Goal: Information Seeking & Learning: Learn about a topic

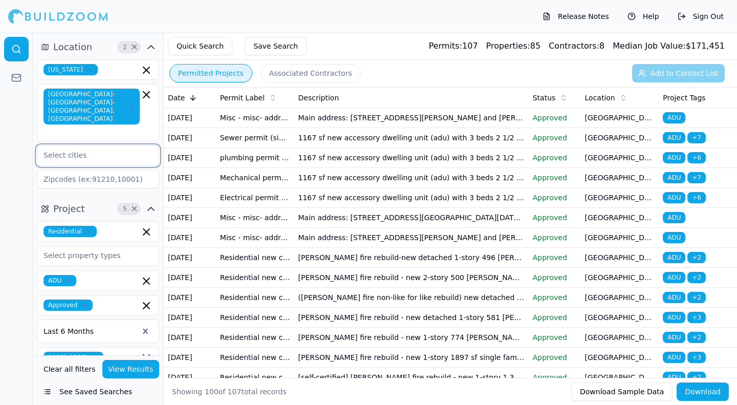
click at [53, 146] on input "text" at bounding box center [91, 155] width 108 height 18
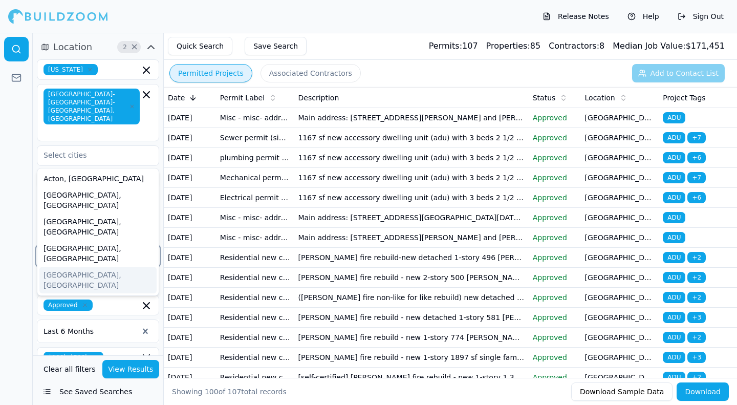
click at [143, 246] on input "text" at bounding box center [91, 255] width 108 height 18
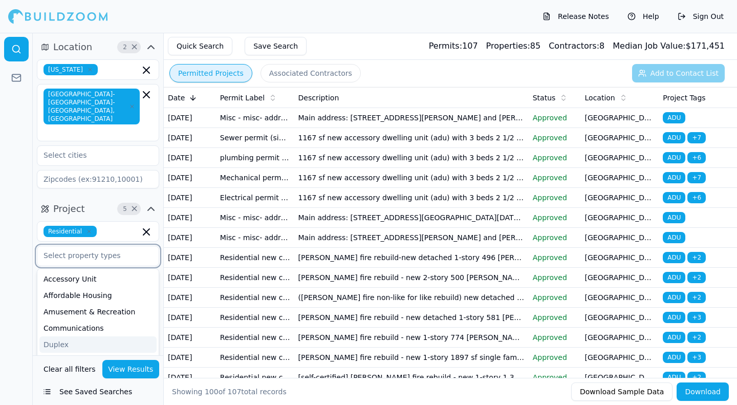
click at [54, 336] on div "Duplex" at bounding box center [97, 344] width 117 height 16
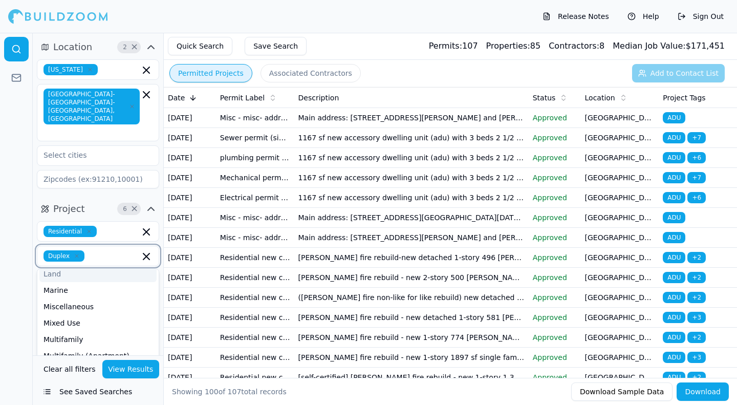
scroll to position [153, 0]
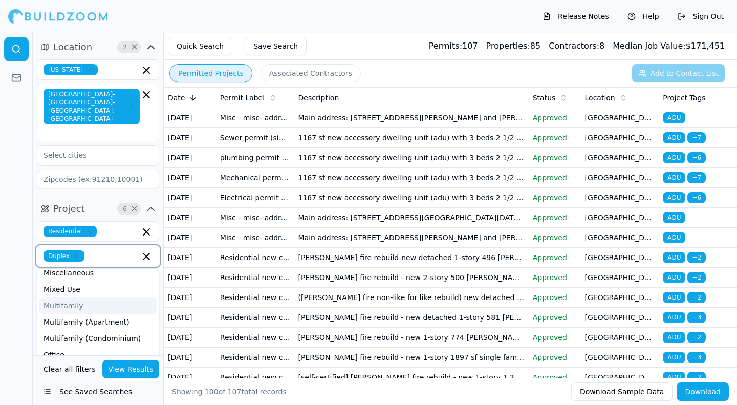
click at [70, 297] on div "Multifamily" at bounding box center [97, 305] width 117 height 16
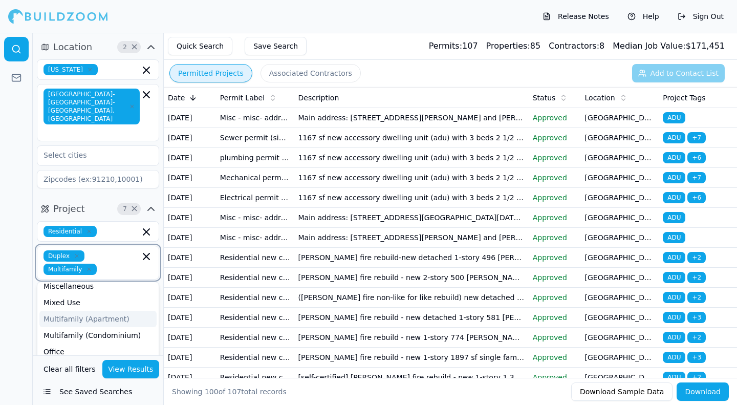
click at [65, 311] on div "Multifamily (Apartment)" at bounding box center [97, 319] width 117 height 16
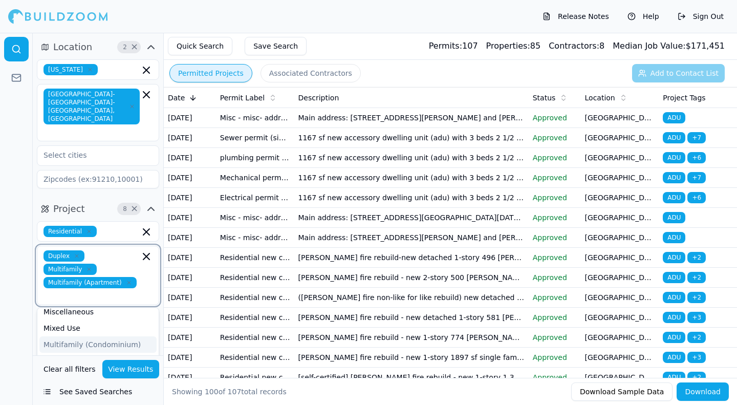
click at [65, 336] on div "Multifamily (Condominium)" at bounding box center [97, 344] width 117 height 16
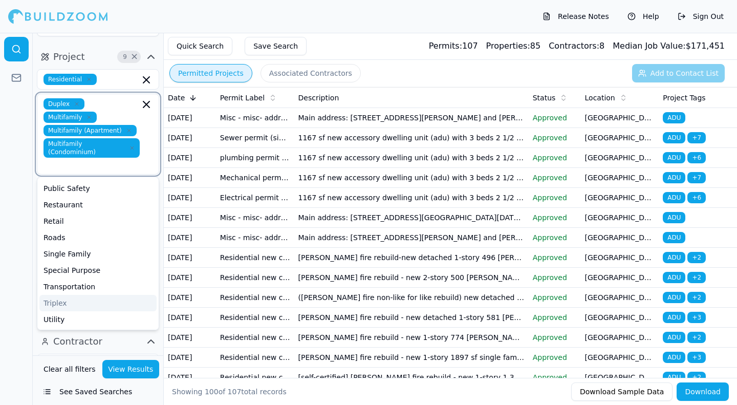
scroll to position [153, 0]
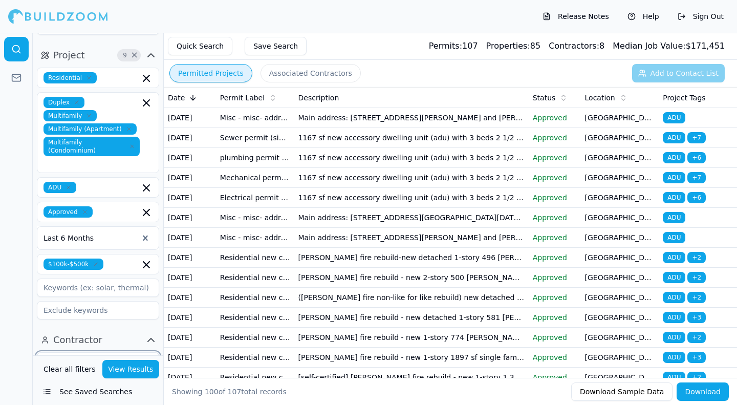
click at [57, 353] on input "text" at bounding box center [91, 362] width 108 height 18
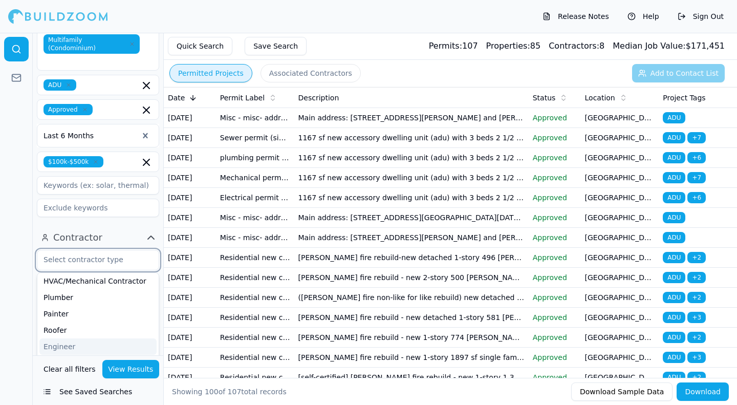
scroll to position [102, 0]
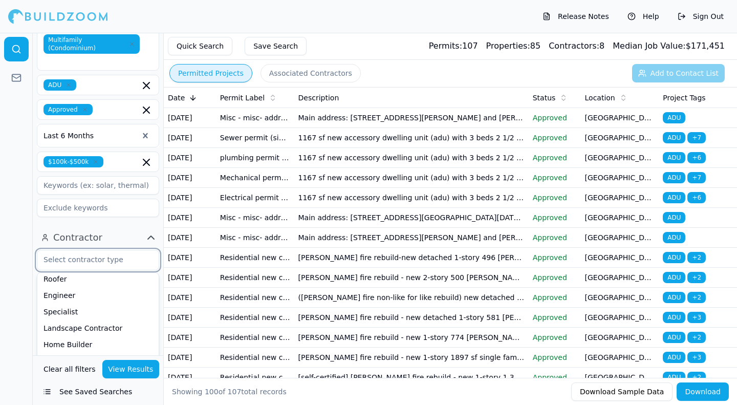
click at [90, 369] on div "Flooring Contractor" at bounding box center [97, 377] width 117 height 16
click at [88, 336] on div "Home Builder" at bounding box center [97, 344] width 117 height 16
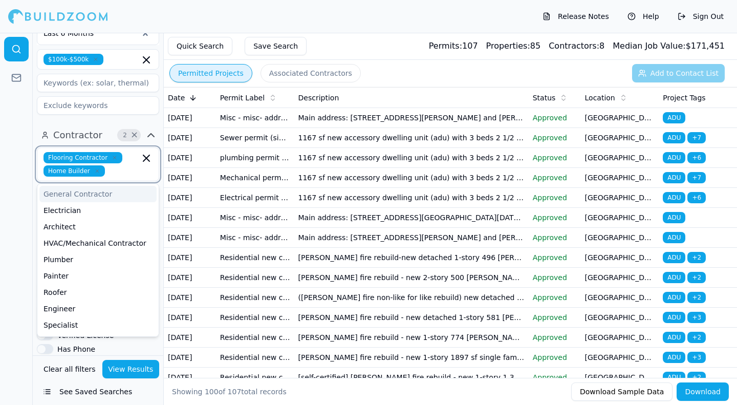
click at [76, 186] on div "General Contractor" at bounding box center [97, 194] width 117 height 16
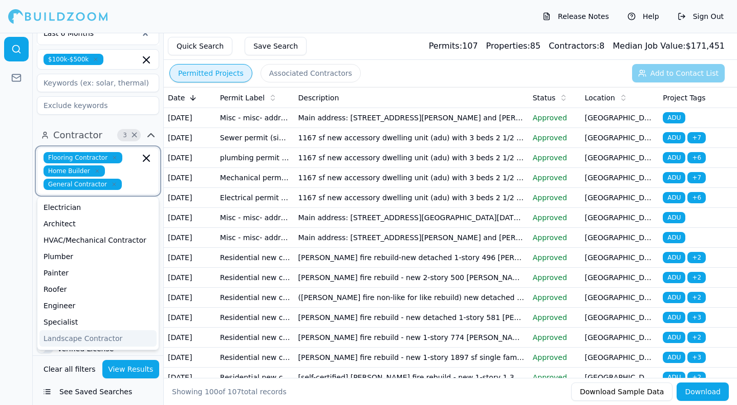
scroll to position [51, 0]
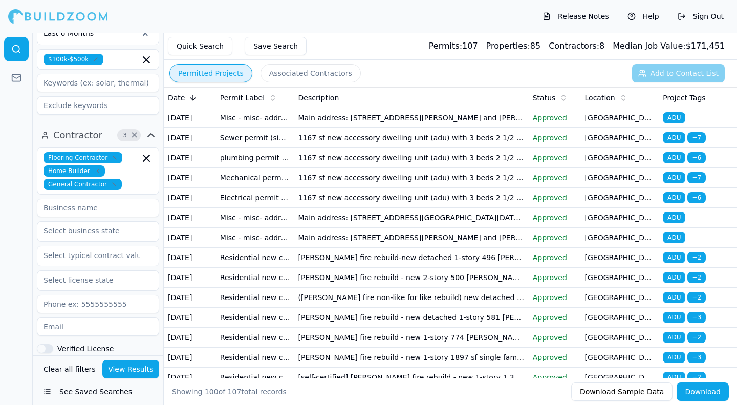
click at [135, 371] on div "Has Email" at bounding box center [98, 375] width 122 height 9
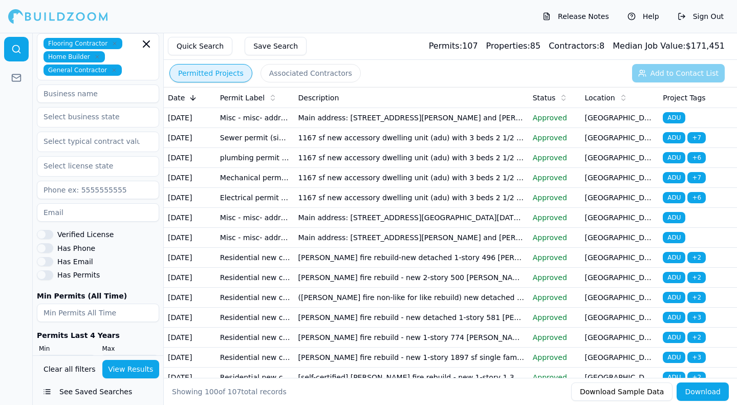
scroll to position [472, 0]
click at [111, 303] on input "number" at bounding box center [98, 312] width 122 height 18
click at [149, 303] on input "-1" at bounding box center [98, 312] width 122 height 18
click at [148, 303] on input "0" at bounding box center [98, 312] width 122 height 18
click at [65, 303] on input "0" at bounding box center [98, 312] width 122 height 18
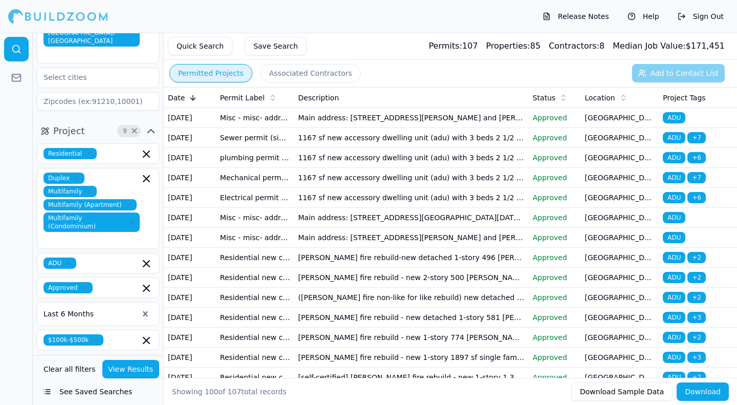
scroll to position [63, 0]
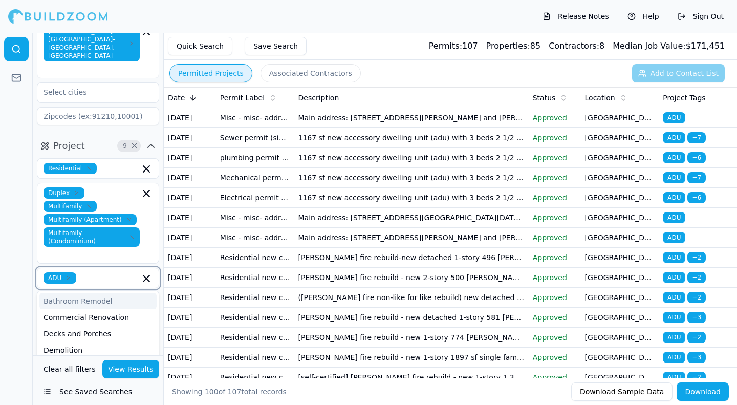
click at [97, 272] on input "text" at bounding box center [109, 277] width 59 height 11
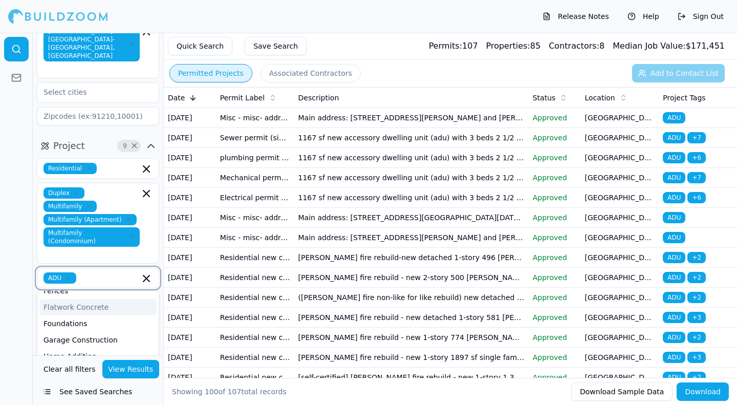
scroll to position [153, 0]
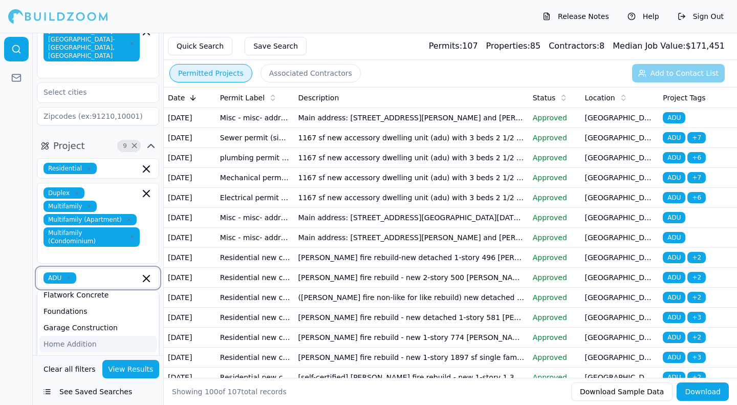
click at [72, 336] on div "Home Addition" at bounding box center [97, 344] width 117 height 16
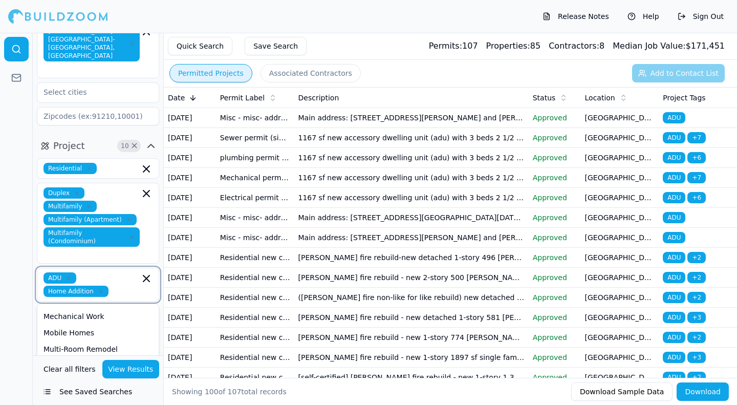
scroll to position [256, 0]
click at [81, 328] on div "Multi-Room Remodel" at bounding box center [97, 336] width 117 height 16
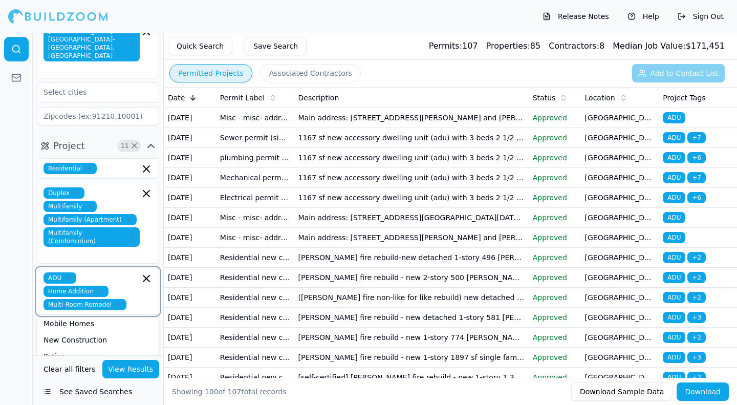
scroll to position [256, 0]
click at [71, 342] on div "New Construction" at bounding box center [97, 350] width 117 height 16
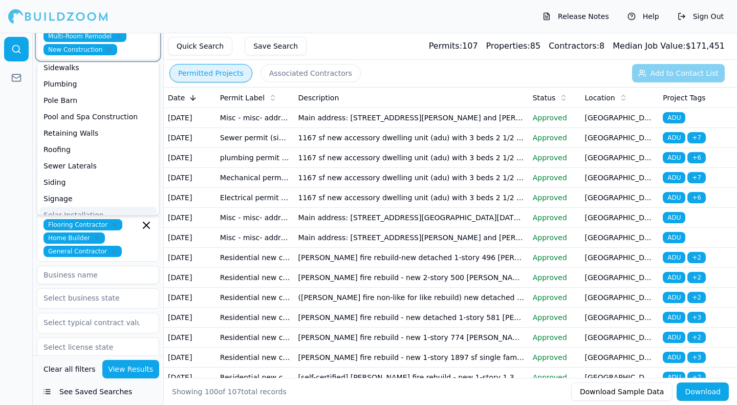
scroll to position [370, 0]
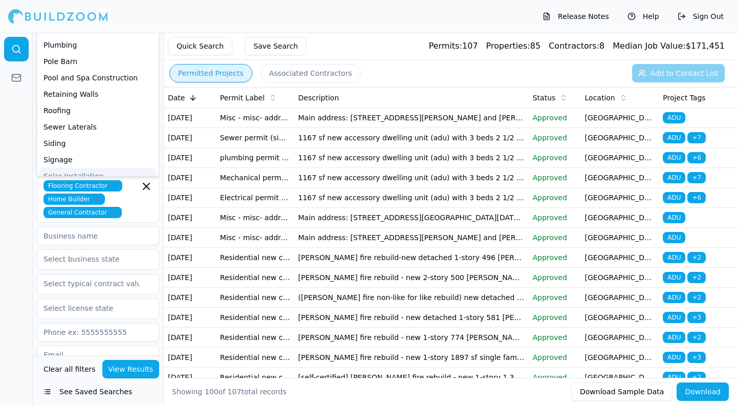
click at [120, 369] on button "View Results" at bounding box center [130, 369] width 57 height 18
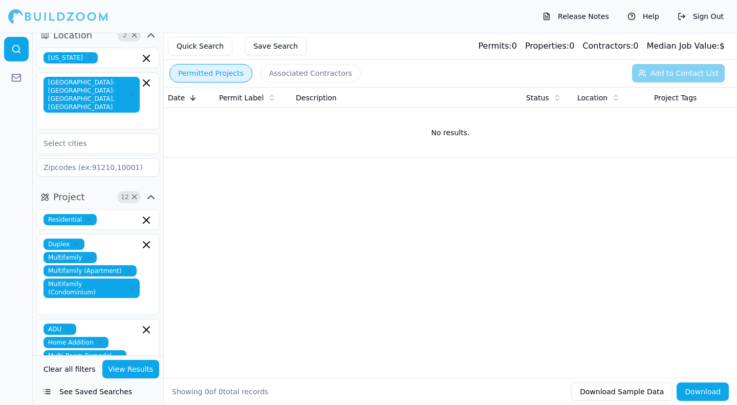
scroll to position [0, 0]
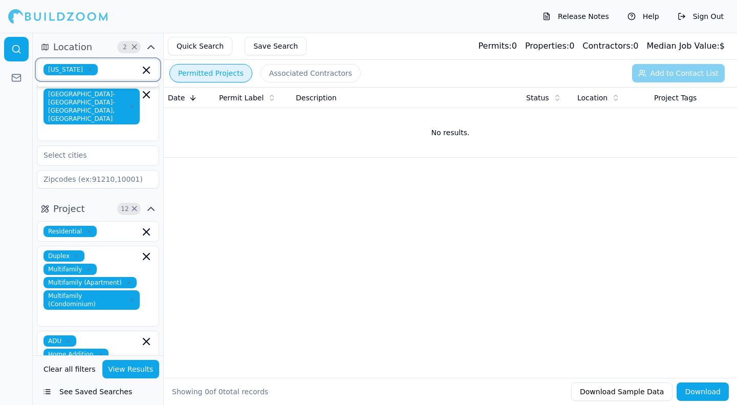
click at [102, 69] on input "text" at bounding box center [121, 69] width 38 height 11
click at [88, 73] on span "[US_STATE]" at bounding box center [70, 69] width 54 height 11
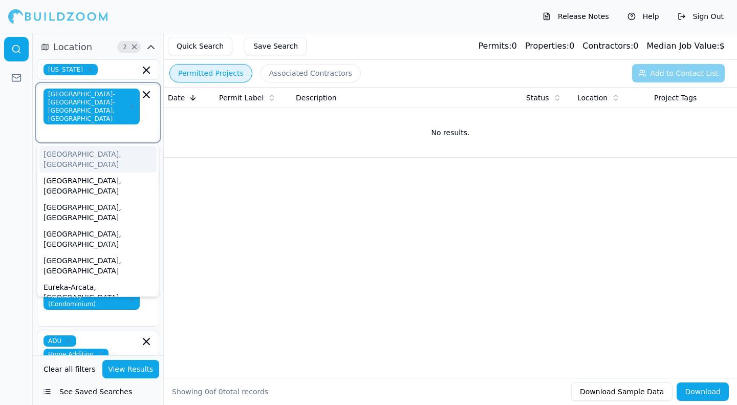
click at [64, 126] on input "text" at bounding box center [93, 131] width 94 height 10
click at [67, 126] on input "text" at bounding box center [93, 131] width 94 height 10
click at [143, 95] on icon "button" at bounding box center [146, 95] width 12 height 12
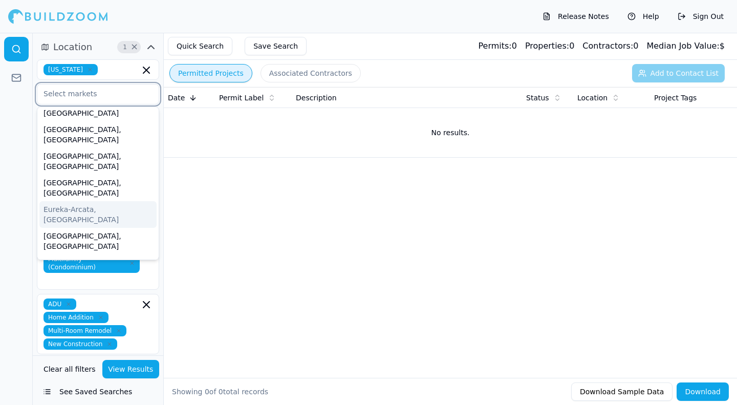
scroll to position [51, 0]
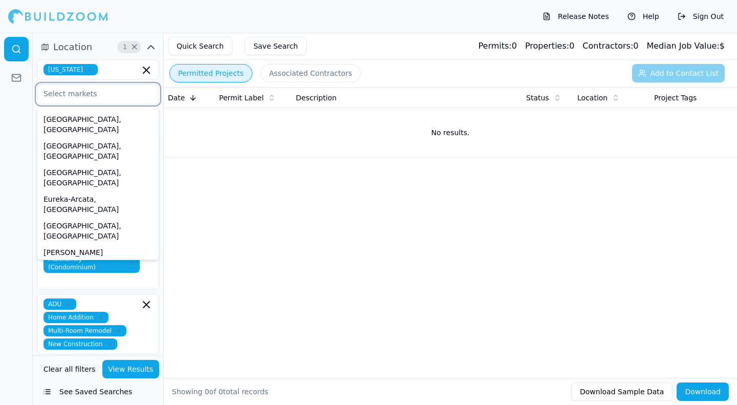
click at [81, 281] on div "[GEOGRAPHIC_DATA]-[GEOGRAPHIC_DATA]-[GEOGRAPHIC_DATA], [GEOGRAPHIC_DATA]" at bounding box center [97, 304] width 117 height 47
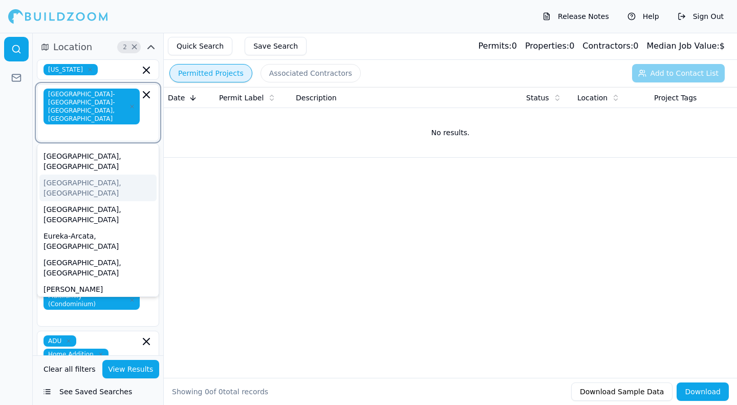
click at [106, 126] on input "text" at bounding box center [93, 131] width 94 height 10
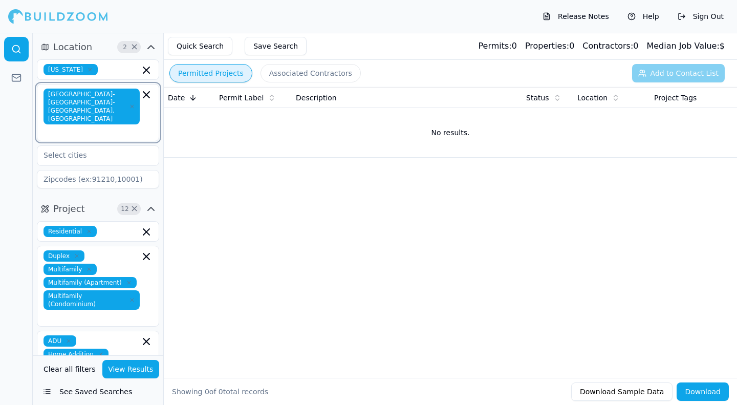
click at [143, 93] on icon "button" at bounding box center [146, 95] width 12 height 12
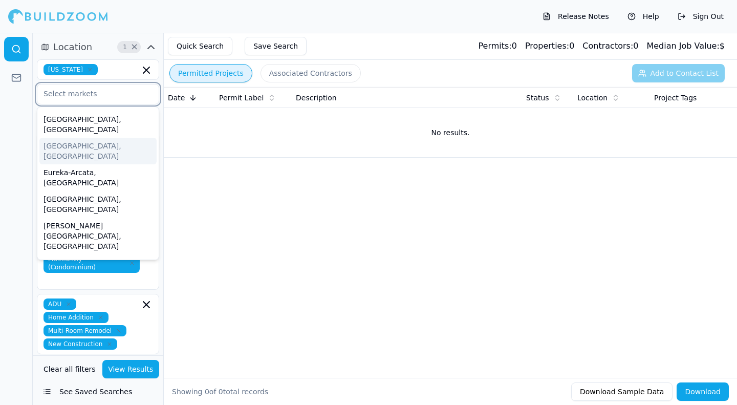
scroll to position [102, 0]
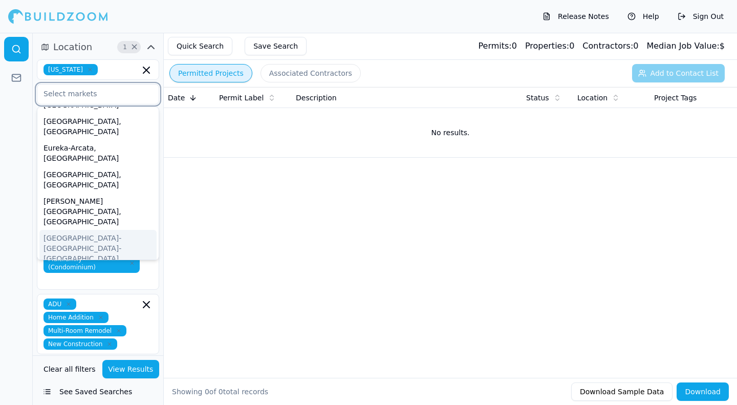
click at [64, 230] on div "[GEOGRAPHIC_DATA]-[GEOGRAPHIC_DATA]-[GEOGRAPHIC_DATA], [GEOGRAPHIC_DATA]" at bounding box center [97, 253] width 117 height 47
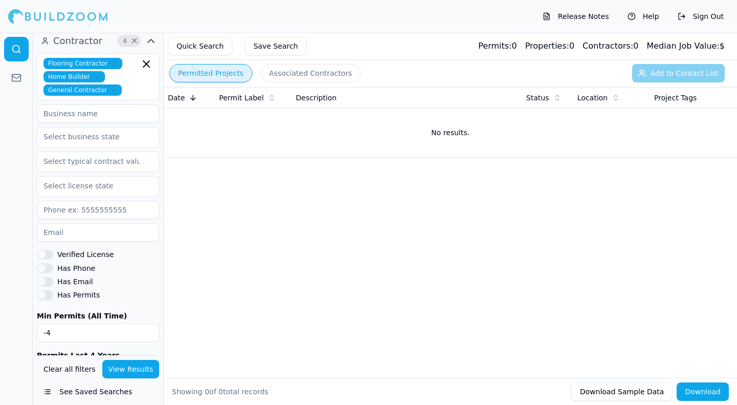
scroll to position [512, 0]
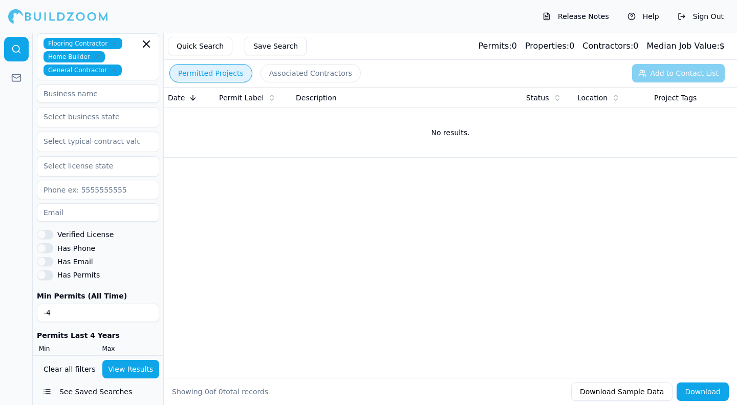
click at [72, 292] on label "Min Permits (All Time)" at bounding box center [98, 295] width 122 height 7
click at [148, 303] on input "-3" at bounding box center [98, 312] width 122 height 18
click at [148, 303] on input "-41" at bounding box center [98, 312] width 122 height 18
click at [148, 303] on input "92" at bounding box center [98, 312] width 122 height 18
click at [148, 303] on input "93" at bounding box center [98, 312] width 122 height 18
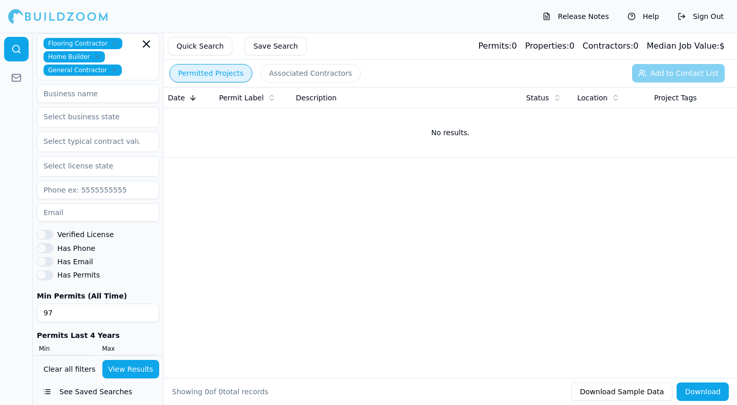
click at [148, 303] on input "97" at bounding box center [98, 312] width 122 height 18
click at [148, 303] on input "98" at bounding box center [98, 312] width 122 height 18
click at [148, 303] on input "99" at bounding box center [98, 312] width 122 height 18
type input "100"
click at [148, 303] on input "100" at bounding box center [98, 312] width 122 height 18
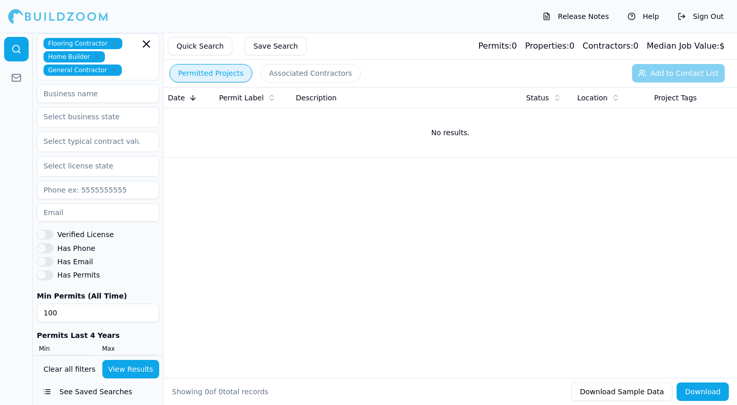
click at [134, 368] on button "View Results" at bounding box center [130, 369] width 57 height 18
